Goal: Task Accomplishment & Management: Use online tool/utility

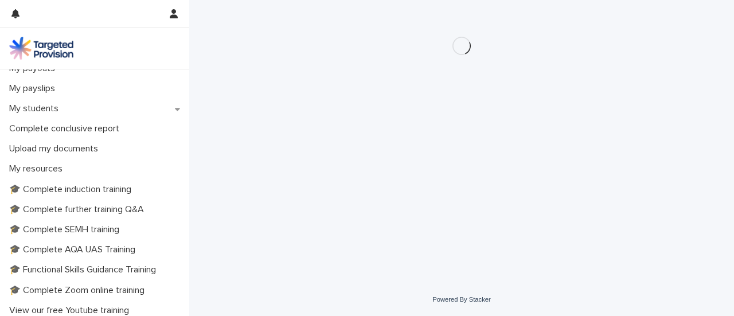
scroll to position [321, 0]
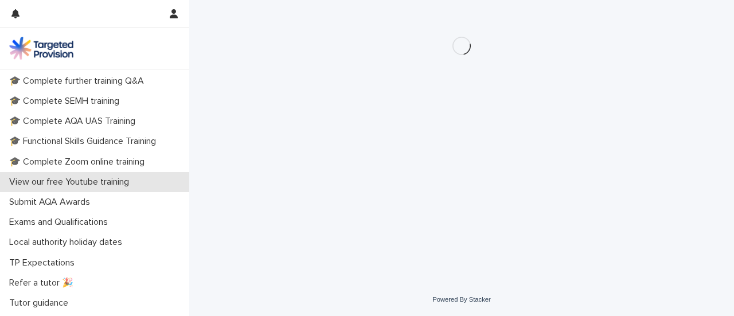
click at [46, 173] on div "View our free Youtube training" at bounding box center [94, 182] width 189 height 20
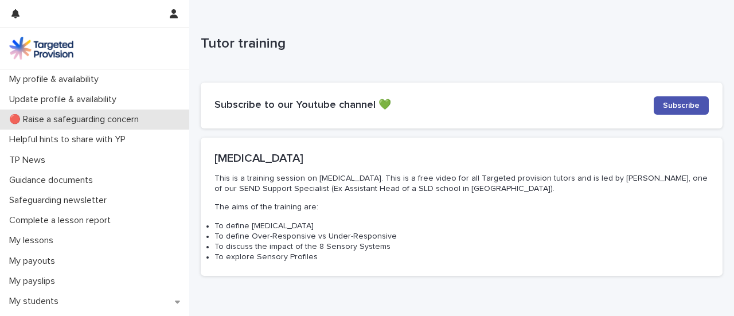
scroll to position [64, 0]
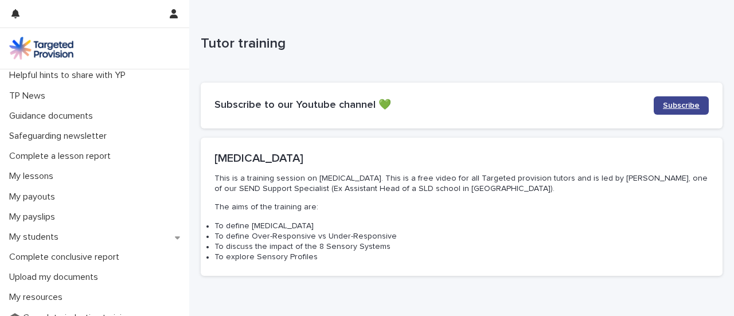
click at [671, 105] on span "Subscribe" at bounding box center [681, 105] width 37 height 8
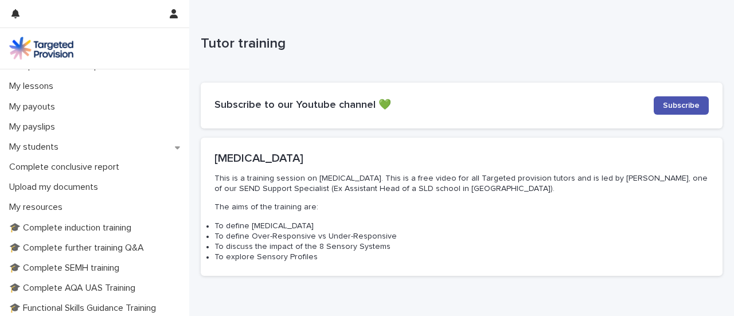
scroll to position [193, 0]
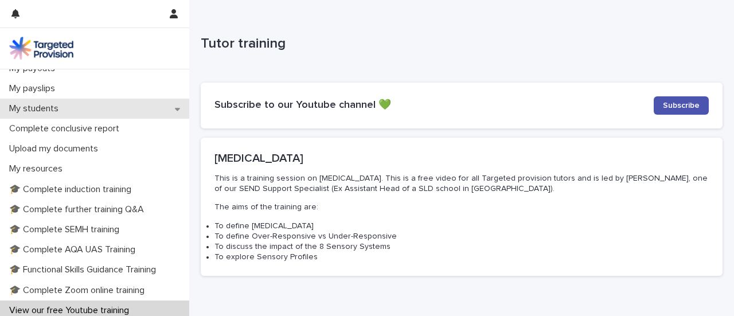
click at [70, 112] on div "My students" at bounding box center [94, 109] width 189 height 20
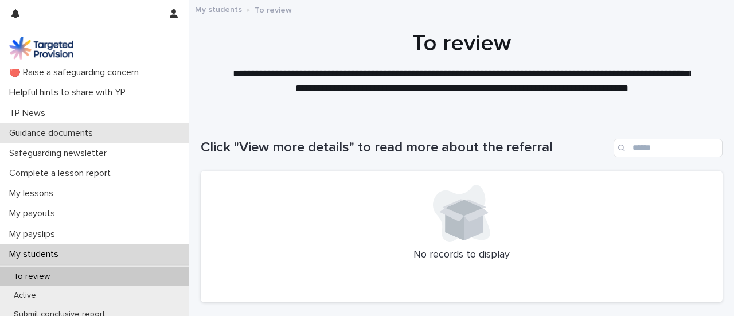
scroll to position [64, 0]
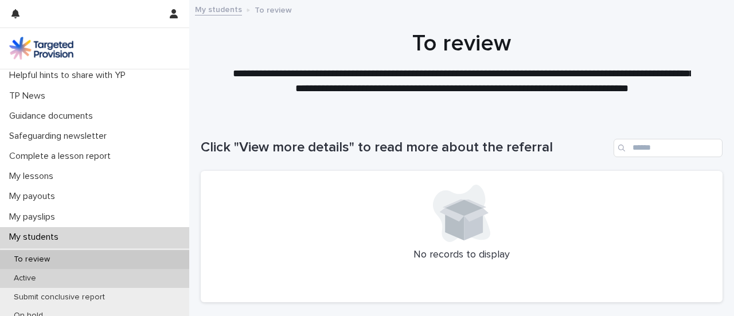
click at [34, 277] on p "Active" at bounding box center [25, 278] width 41 height 10
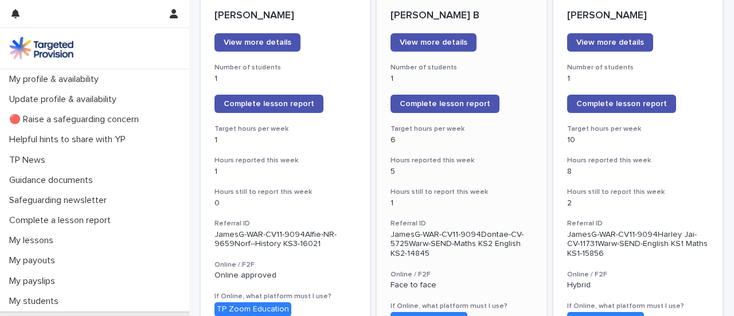
scroll to position [193, 0]
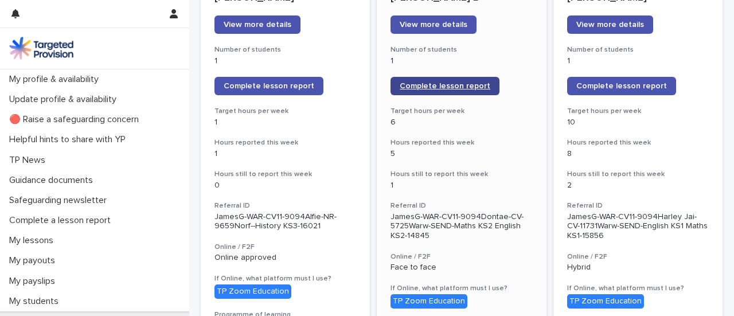
click at [415, 88] on span "Complete lesson report" at bounding box center [444, 86] width 91 height 8
